Goal: Find specific page/section: Find specific page/section

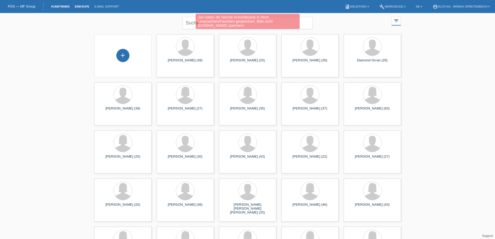
click at [84, 5] on link "Einkäufe" at bounding box center [82, 6] width 20 height 3
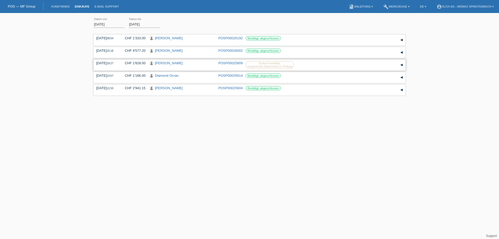
click at [159, 63] on link "Dautoski Nenad" at bounding box center [169, 63] width 28 height 4
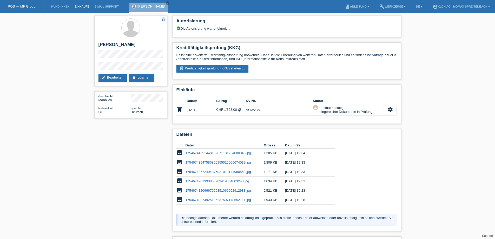
click at [80, 6] on link "Einkäufe" at bounding box center [82, 6] width 20 height 3
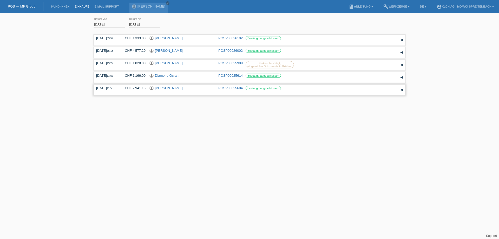
click at [164, 89] on link "Daniel Tischler" at bounding box center [169, 88] width 28 height 4
